Goal: Task Accomplishment & Management: Complete application form

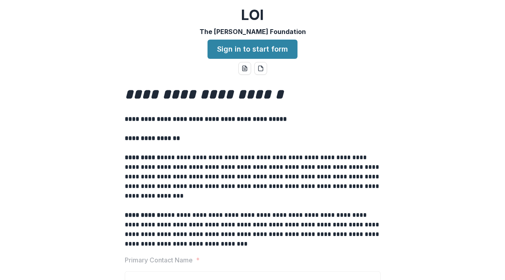
click at [233, 151] on p at bounding box center [253, 148] width 256 height 10
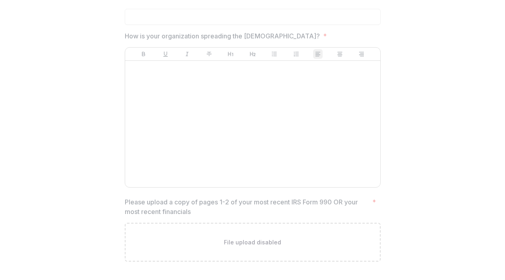
scroll to position [1248, 0]
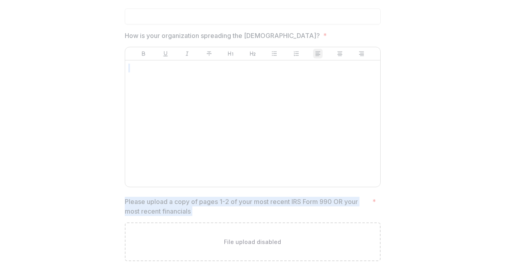
drag, startPoint x: 371, startPoint y: 204, endPoint x: 421, endPoint y: 178, distance: 56.9
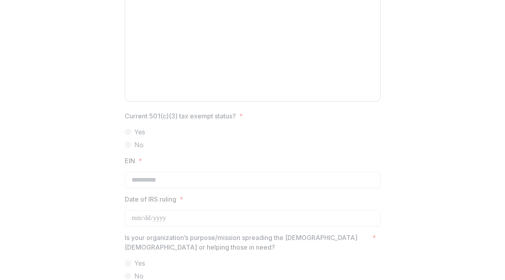
scroll to position [688, 0]
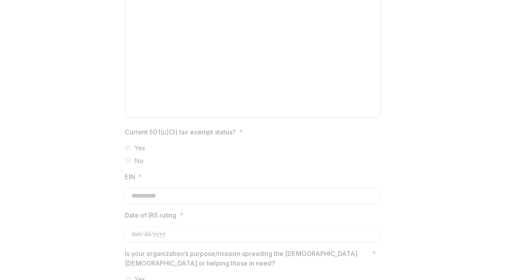
click at [430, 162] on div "**********" at bounding box center [252, 111] width 499 height 1443
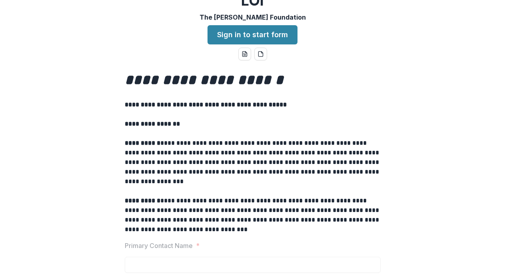
scroll to position [0, 0]
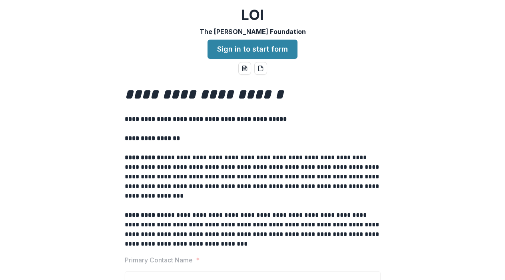
click at [231, 184] on p "**********" at bounding box center [253, 177] width 256 height 48
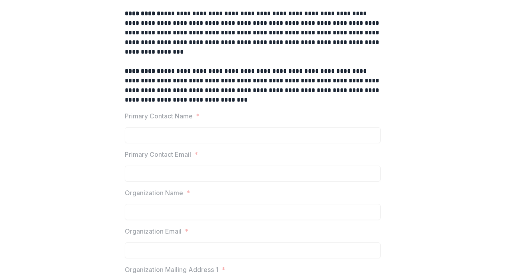
scroll to position [160, 0]
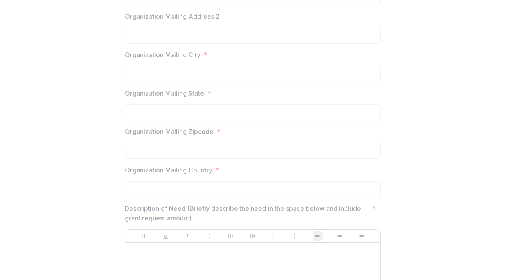
scroll to position [378, 0]
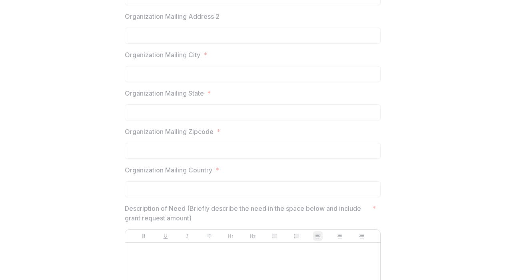
scroll to position [442, 0]
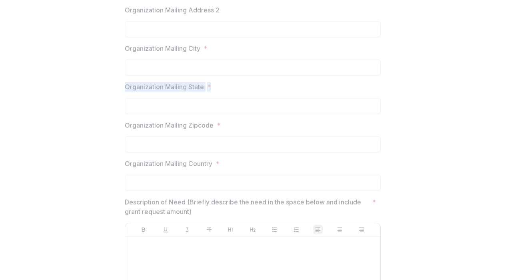
drag, startPoint x: 74, startPoint y: 84, endPoint x: 90, endPoint y: 116, distance: 36.9
click at [274, 198] on p "Description of Need (Briefly describe the need in the space below and include g…" at bounding box center [247, 206] width 244 height 19
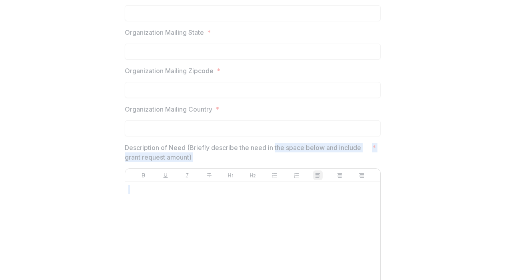
scroll to position [752, 0]
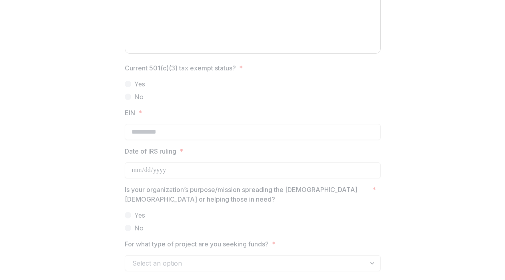
drag, startPoint x: 274, startPoint y: 198, endPoint x: 364, endPoint y: 21, distance: 198.9
click at [414, 24] on div "**********" at bounding box center [252, 47] width 499 height 1443
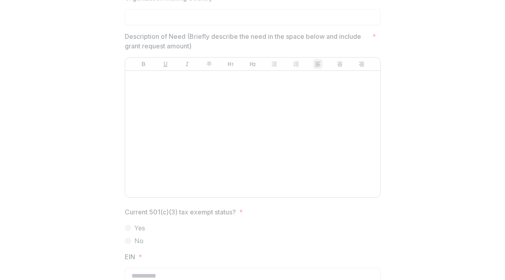
scroll to position [592, 0]
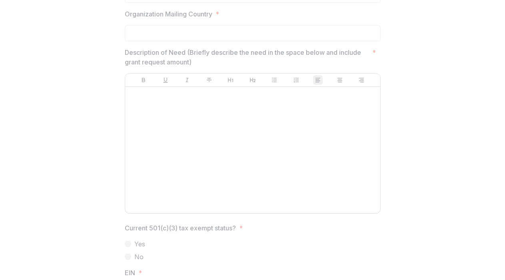
click at [105, 115] on div "**********" at bounding box center [252, 207] width 499 height 1443
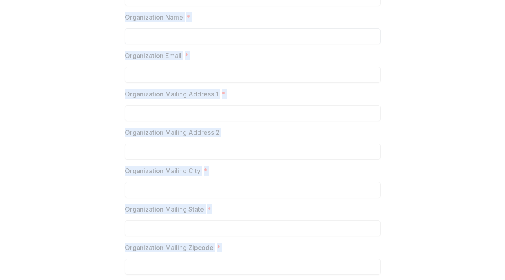
scroll to position [312, 0]
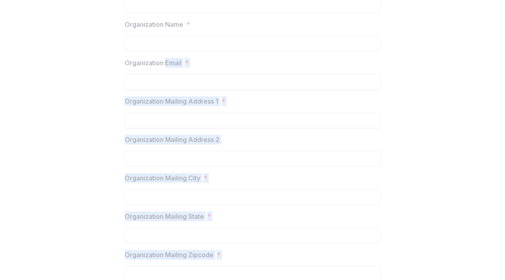
drag, startPoint x: 214, startPoint y: 50, endPoint x: 136, endPoint y: 66, distance: 78.9
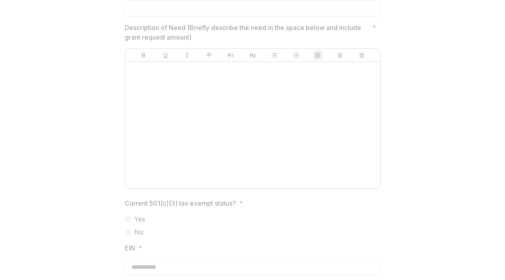
scroll to position [632, 0]
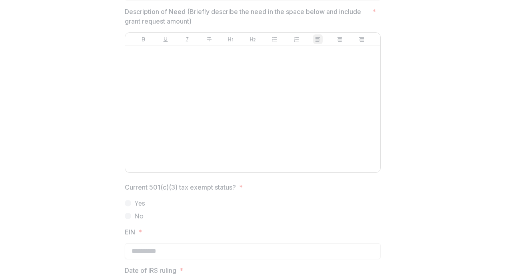
click at [81, 95] on div "**********" at bounding box center [252, 167] width 499 height 1443
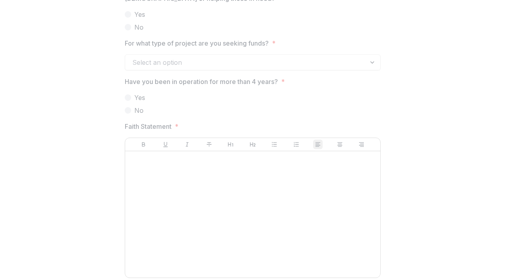
scroll to position [936, 0]
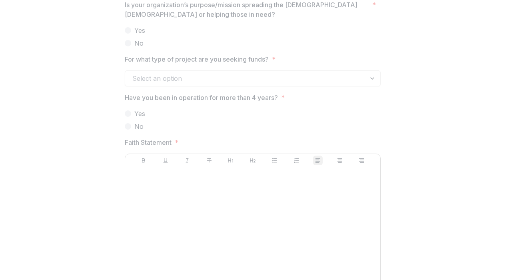
click at [264, 64] on div "For what type of project are you seeking funds? * Select an option" at bounding box center [253, 70] width 256 height 32
click at [263, 71] on div "Select an option" at bounding box center [253, 78] width 256 height 16
click at [324, 80] on div "Select an option" at bounding box center [253, 78] width 256 height 16
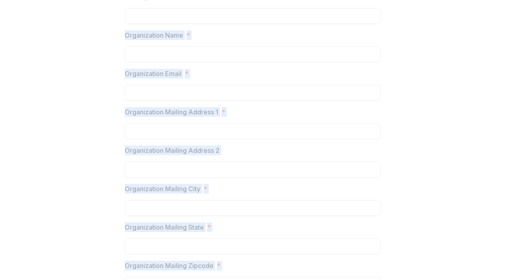
scroll to position [0, 0]
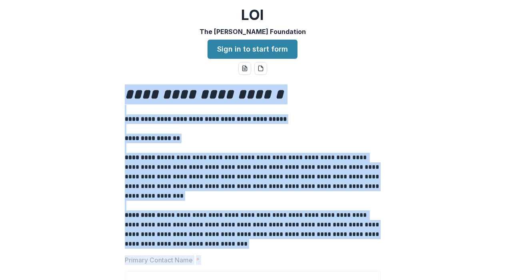
drag, startPoint x: 311, startPoint y: 35, endPoint x: 302, endPoint y: 48, distance: 15.4
click at [302, 48] on div "**********" at bounding box center [252, 140] width 505 height 280
click at [285, 48] on link "Sign in to start form" at bounding box center [253, 49] width 90 height 19
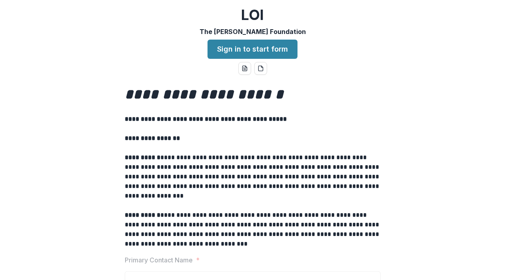
click at [331, 160] on p "**********" at bounding box center [253, 177] width 256 height 48
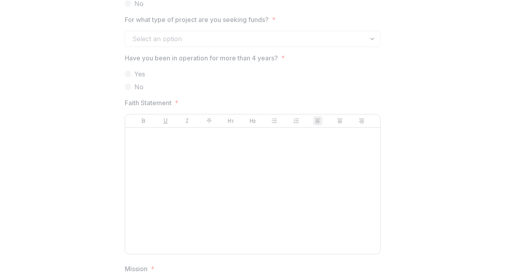
scroll to position [992, 0]
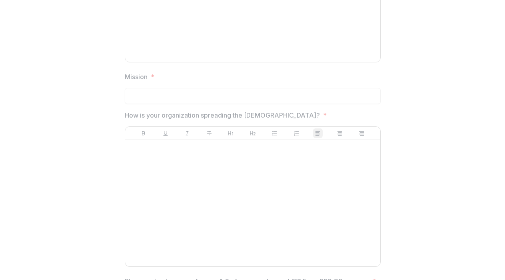
scroll to position [1168, 0]
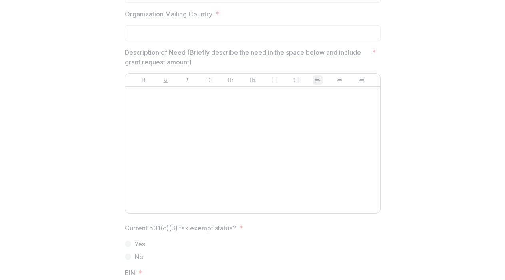
scroll to position [608, 0]
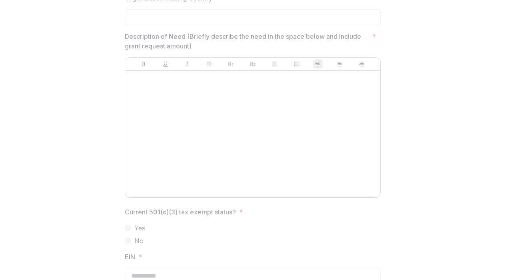
click at [302, 126] on div at bounding box center [252, 134] width 249 height 120
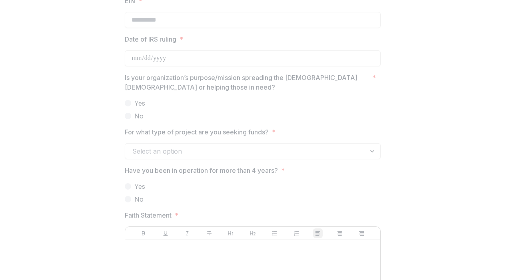
scroll to position [880, 0]
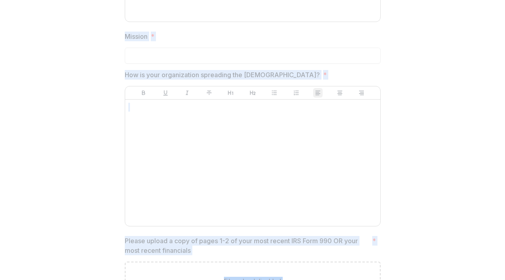
scroll to position [1248, 0]
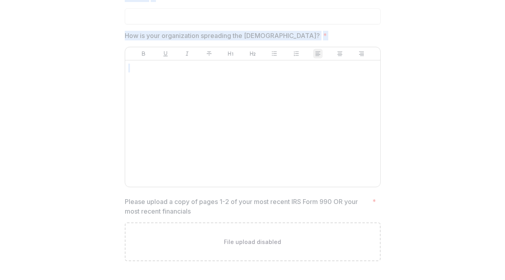
drag, startPoint x: 236, startPoint y: 276, endPoint x: 281, endPoint y: 46, distance: 233.5
click at [287, 31] on span "How is your organization spreading the gospel? *" at bounding box center [250, 36] width 251 height 10
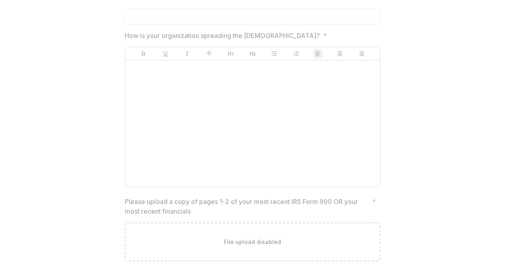
click at [286, 2] on div "Mission *" at bounding box center [253, 8] width 256 height 32
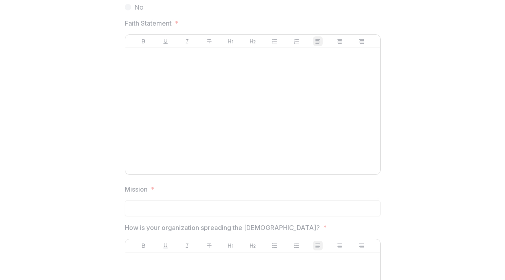
scroll to position [1040, 0]
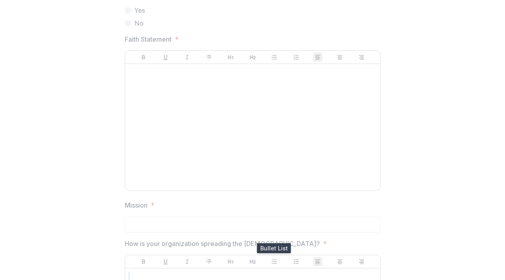
drag, startPoint x: 274, startPoint y: 241, endPoint x: 268, endPoint y: 275, distance: 34.7
click at [271, 244] on span "How is your organization spreading the gospel? *" at bounding box center [250, 244] width 251 height 10
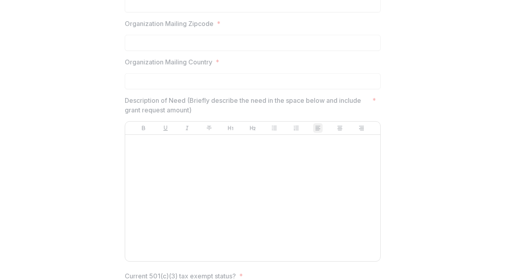
scroll to position [528, 0]
